Goal: Find specific page/section: Find specific page/section

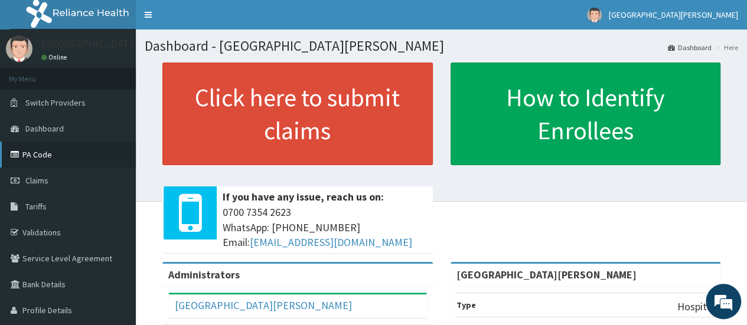
click at [38, 156] on link "PA Code" at bounding box center [68, 155] width 136 height 26
click at [45, 157] on link "PA Code" at bounding box center [68, 155] width 136 height 26
